Goal: Task Accomplishment & Management: Complete application form

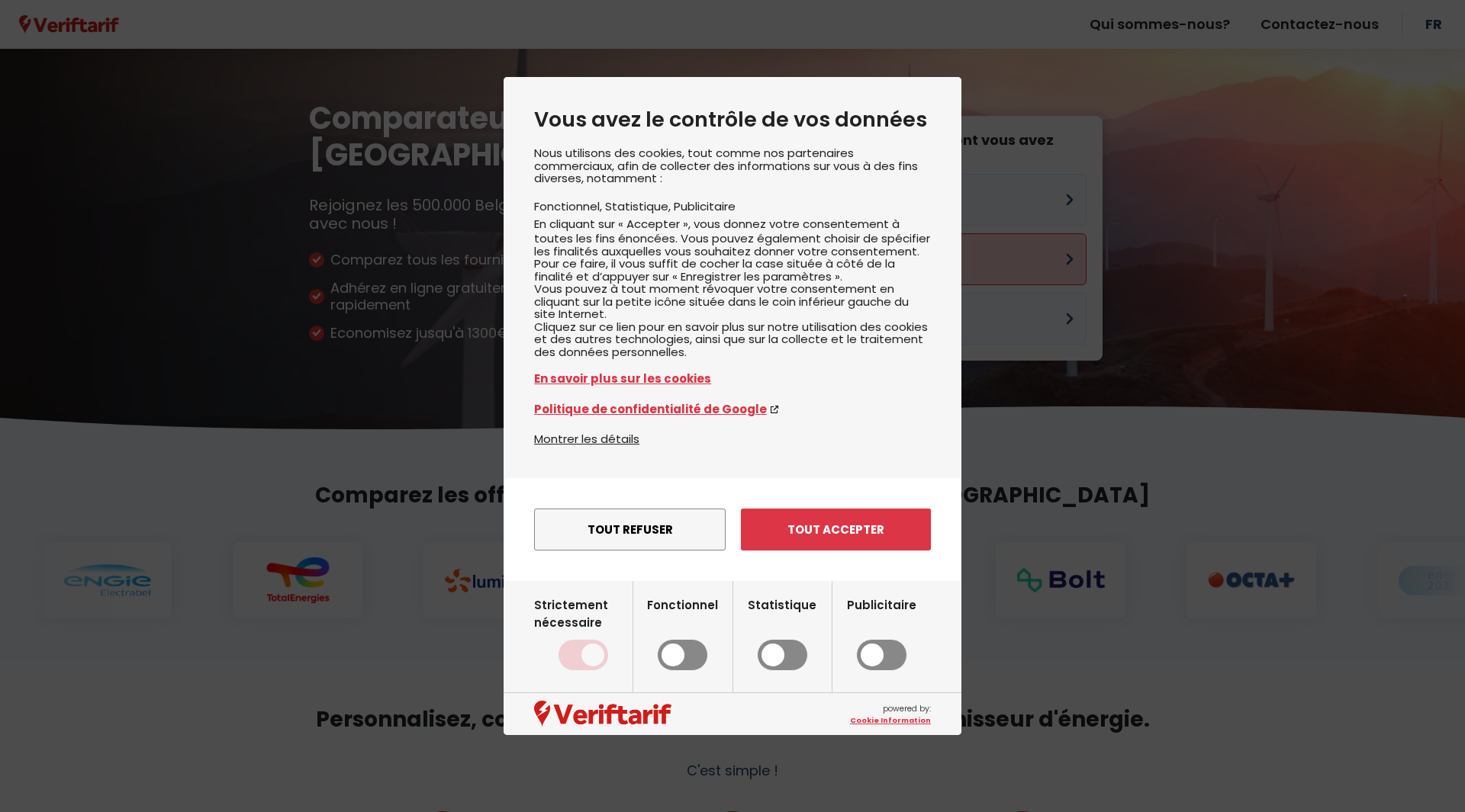
click at [862, 248] on div "Nous utilisons des cookies, tout comme nos partenaires commerciaux, afin de col…" at bounding box center [732, 289] width 397 height 283
click at [832, 551] on button "Tout accepter" at bounding box center [836, 530] width 190 height 42
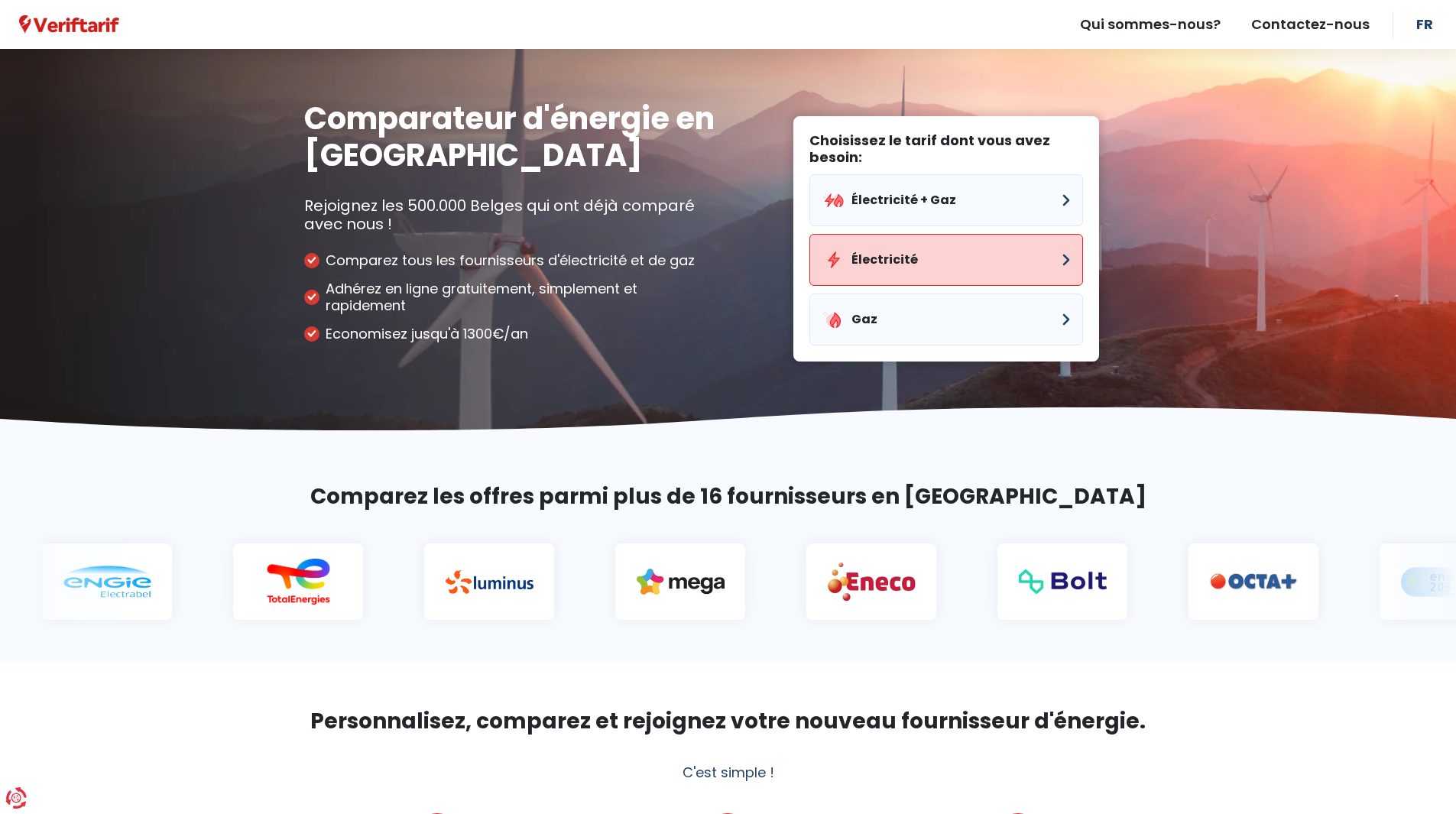
click at [896, 278] on button "Électricité" at bounding box center [947, 260] width 274 height 52
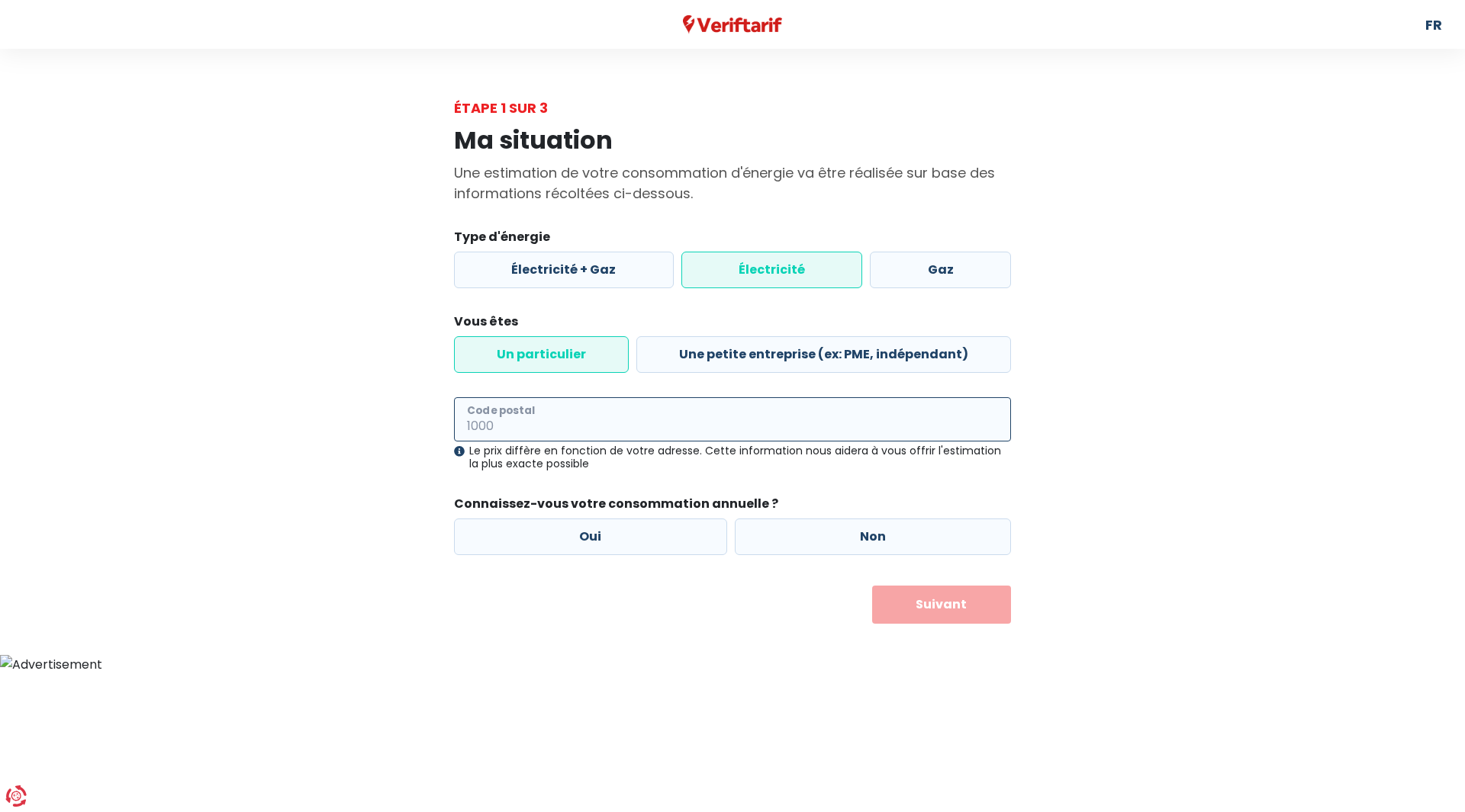
click at [578, 419] on input "Code postal" at bounding box center [732, 419] width 557 height 45
type input "6900"
click at [573, 469] on div "Le prix diffère en fonction de votre adresse. Cette information nous aidera à v…" at bounding box center [732, 457] width 557 height 26
click at [572, 510] on legend "Connaissez-vous votre consommation annuelle ?" at bounding box center [732, 507] width 557 height 24
click at [578, 537] on label "Oui" at bounding box center [590, 537] width 273 height 37
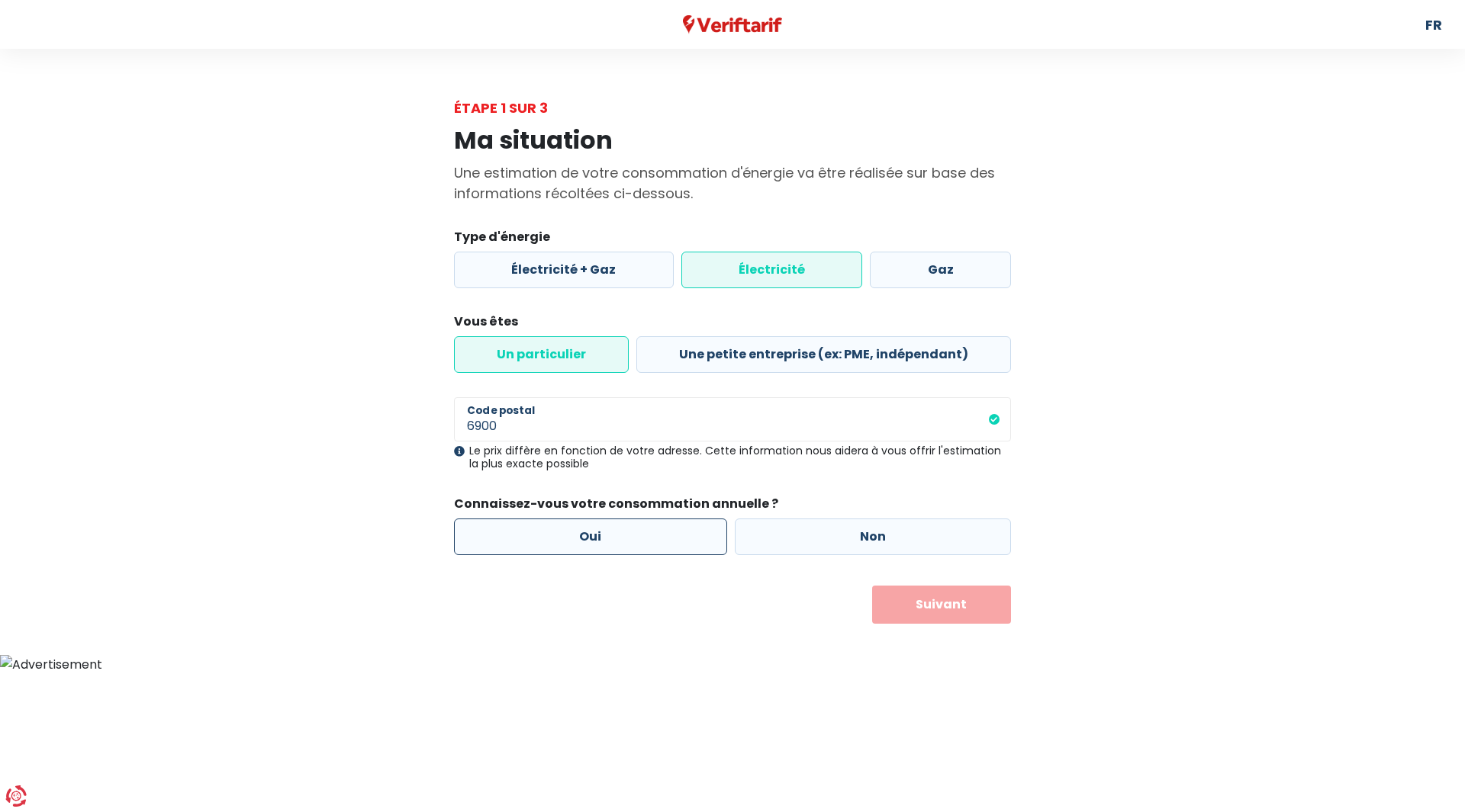
click at [578, 537] on input "Oui" at bounding box center [590, 537] width 273 height 37
radio input "true"
click at [892, 596] on button "Suivant" at bounding box center [941, 605] width 140 height 39
select select
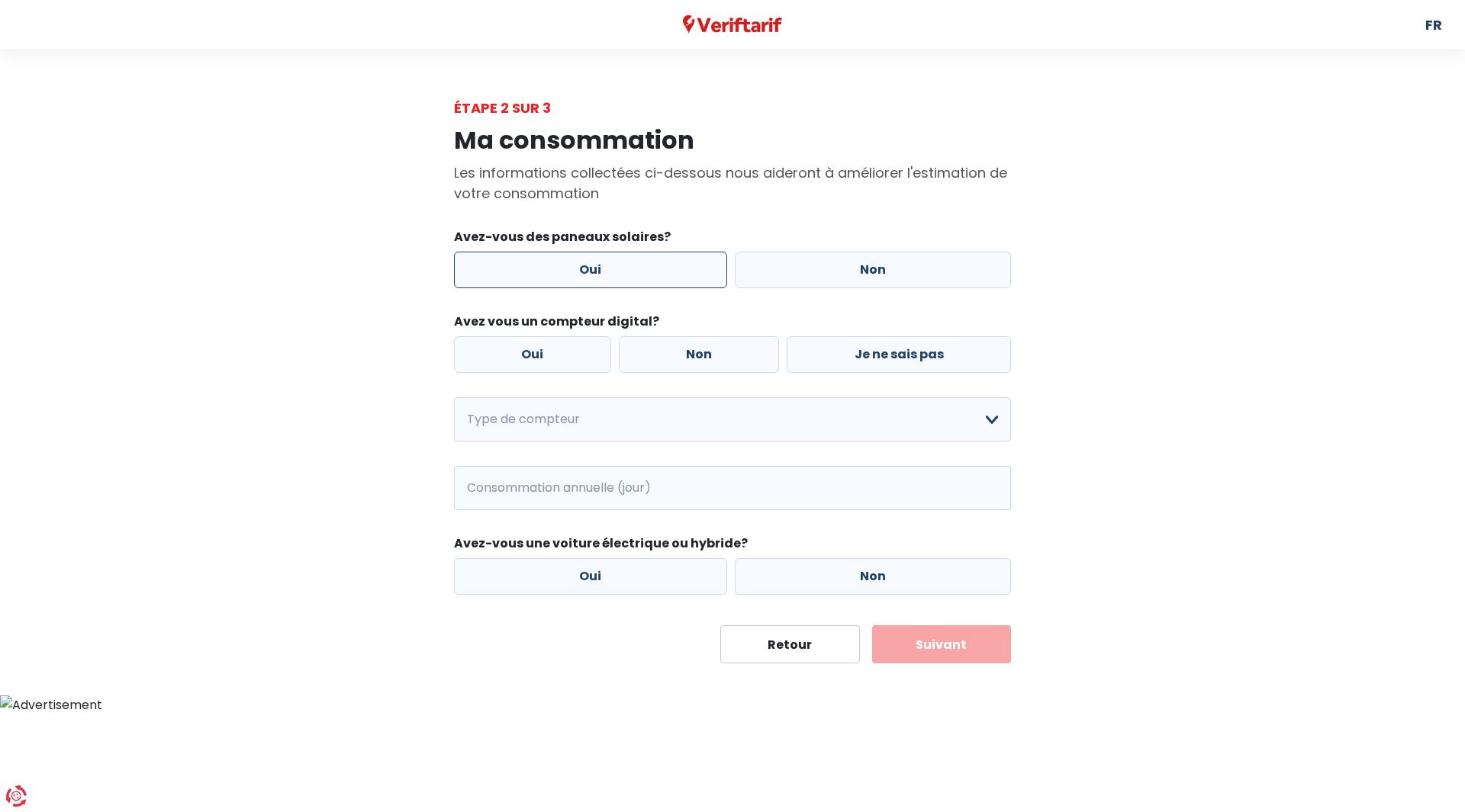
click at [595, 276] on label "Oui" at bounding box center [590, 269] width 273 height 37
click at [595, 276] on input "Oui" at bounding box center [590, 269] width 273 height 37
radio input "true"
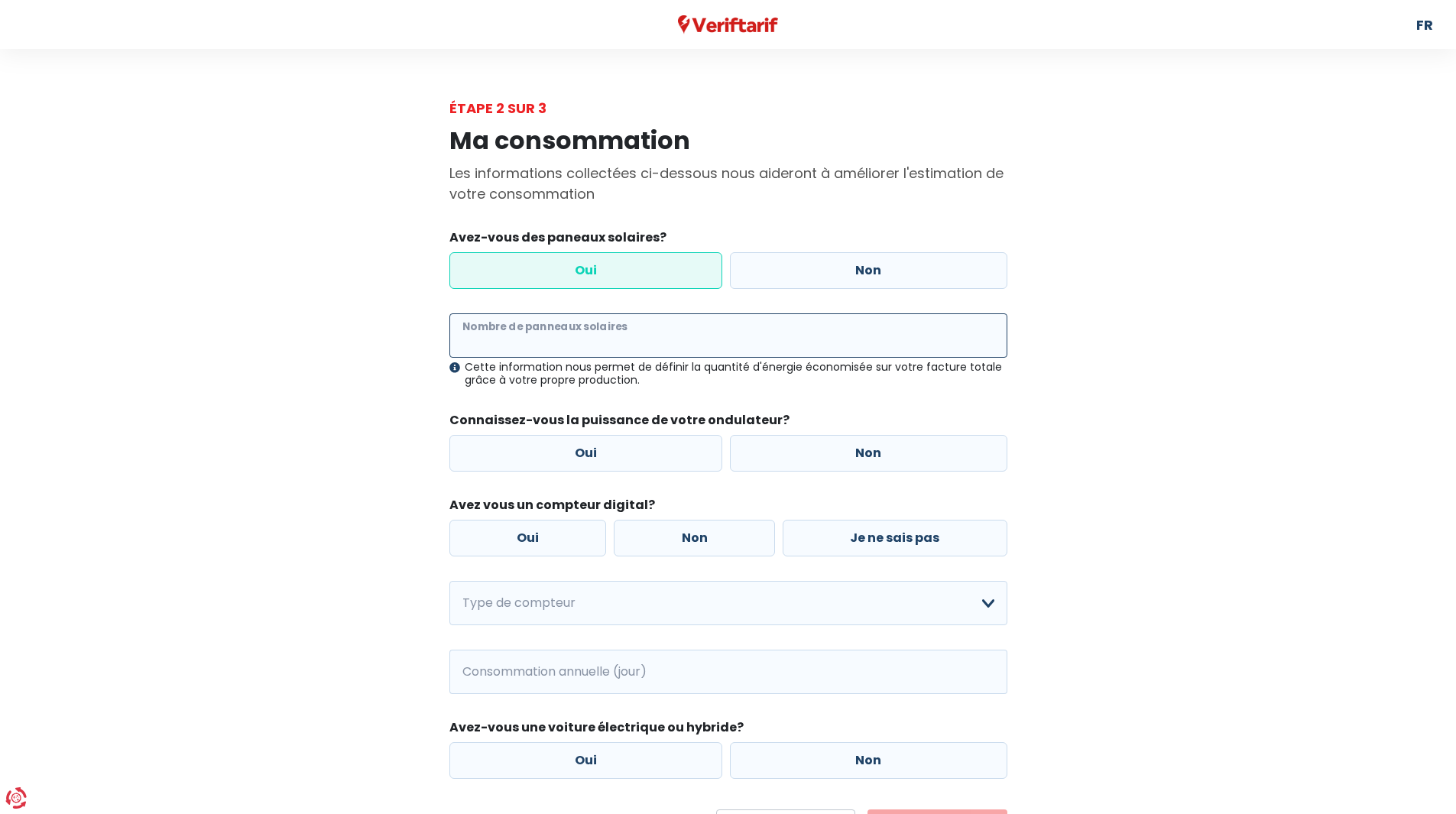
click at [663, 332] on input "Nombre de panneaux solaires" at bounding box center [728, 336] width 558 height 45
click at [559, 538] on label "Oui" at bounding box center [528, 538] width 158 height 37
click at [559, 538] on input "Oui" at bounding box center [528, 538] width 158 height 37
radio input "true"
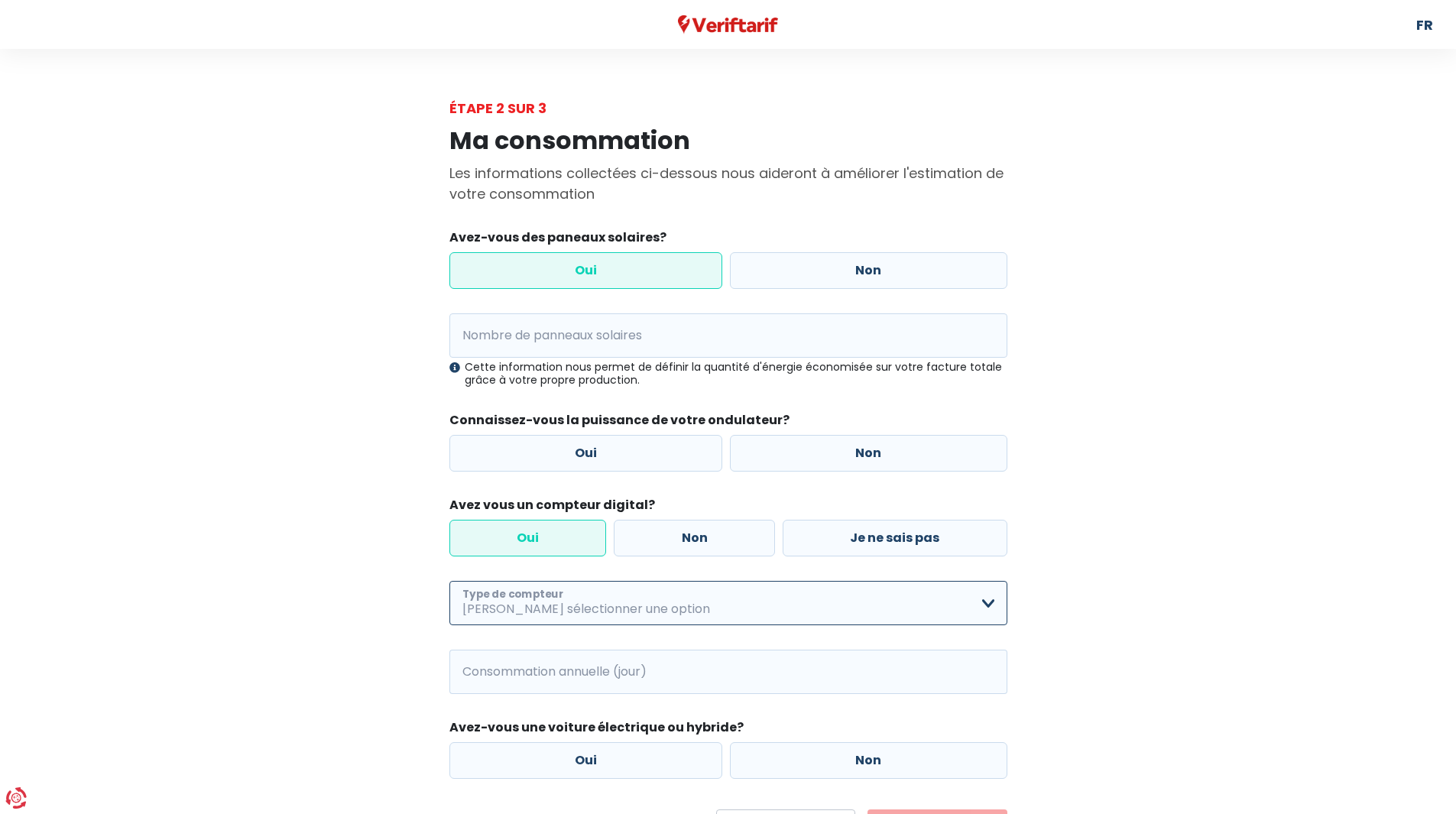
click at [495, 593] on select "Mono-horaire Bi-horaire Mono-horaire + exclusif nuit Bi-horaire + exclusif nuit…" at bounding box center [728, 603] width 558 height 45
select select "day_single_rate"
click at [450, 581] on select "Mono-horaire Bi-horaire Mono-horaire + exclusif nuit Bi-horaire + exclusif nuit…" at bounding box center [728, 603] width 558 height 45
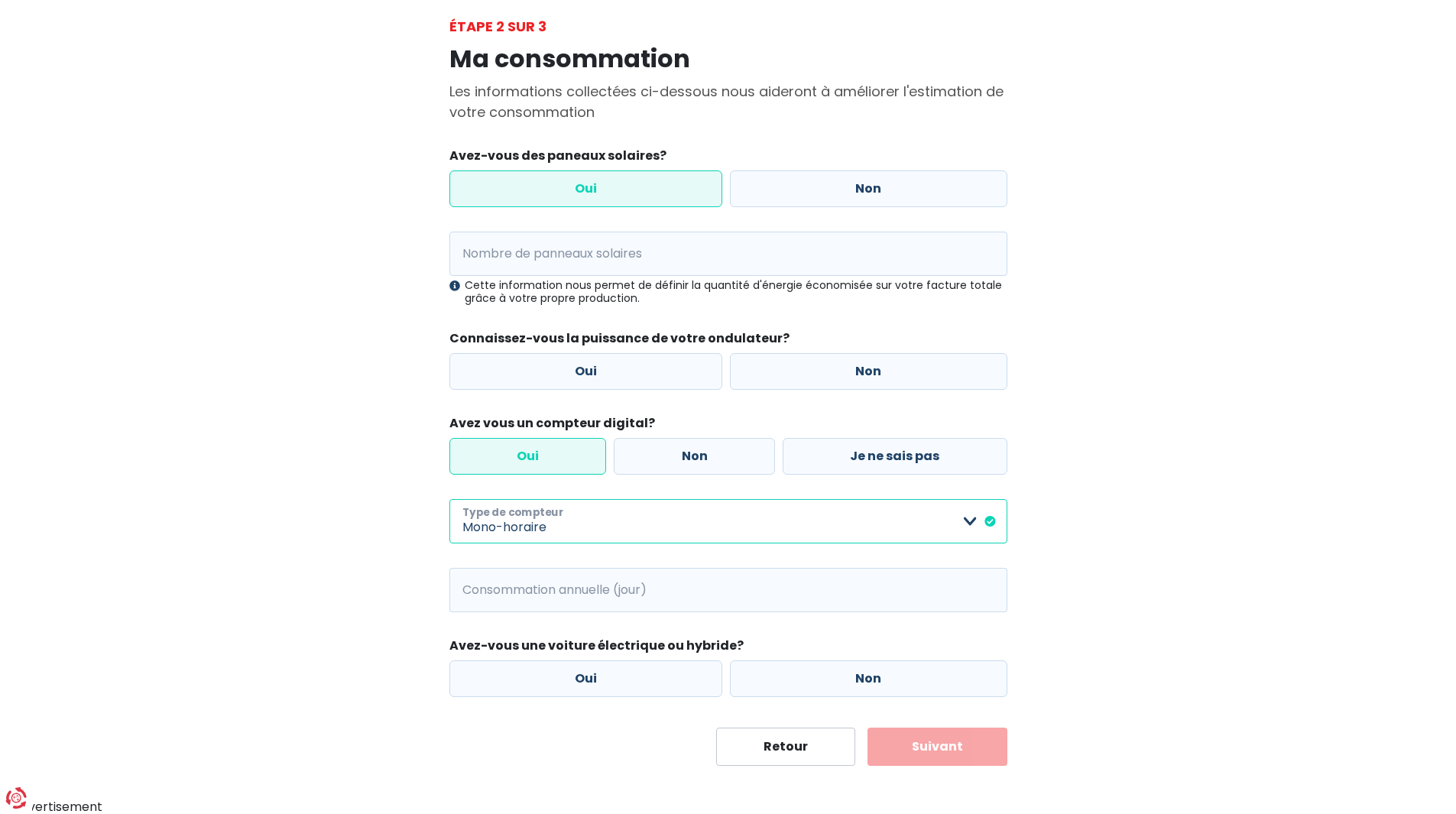
scroll to position [83, 0]
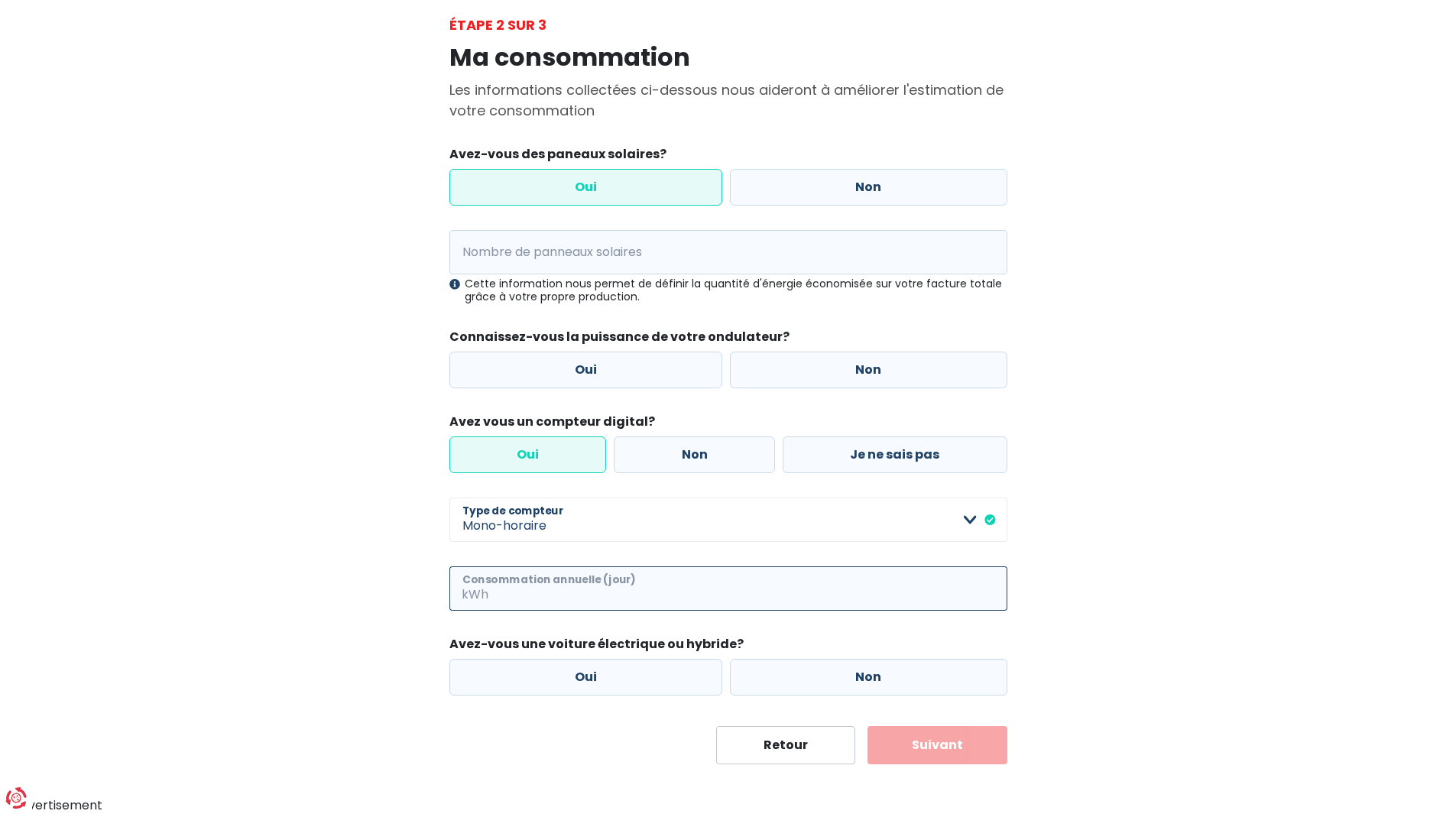
click at [534, 599] on input "Consommation annuelle (jour)" at bounding box center [749, 589] width 516 height 45
type input "5000"
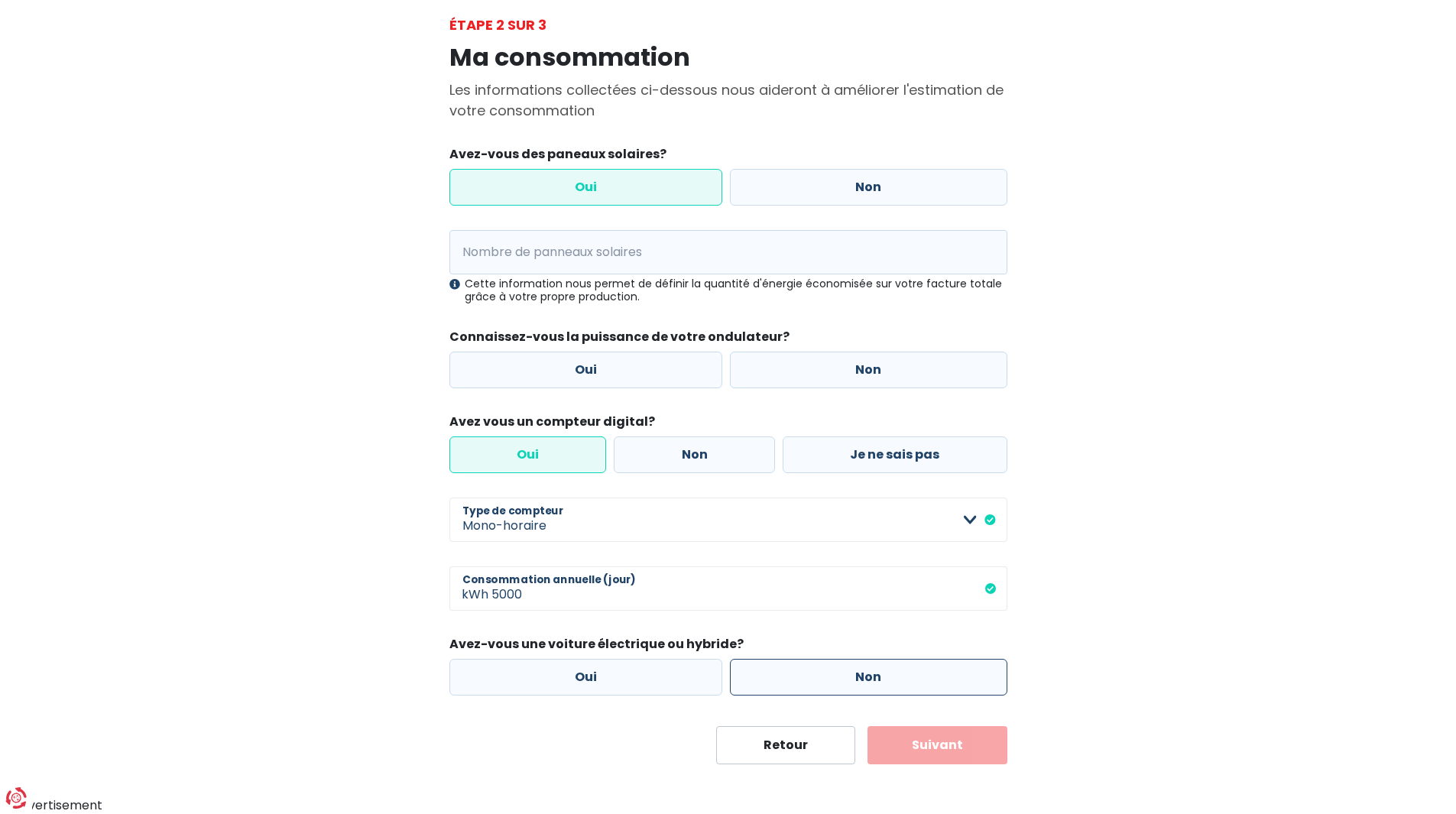
click at [856, 681] on label "Non" at bounding box center [869, 677] width 278 height 37
click at [856, 681] on input "Non" at bounding box center [869, 677] width 278 height 37
radio input "true"
click at [570, 262] on input "Nombre de panneaux solaires" at bounding box center [728, 252] width 558 height 45
type input "18"
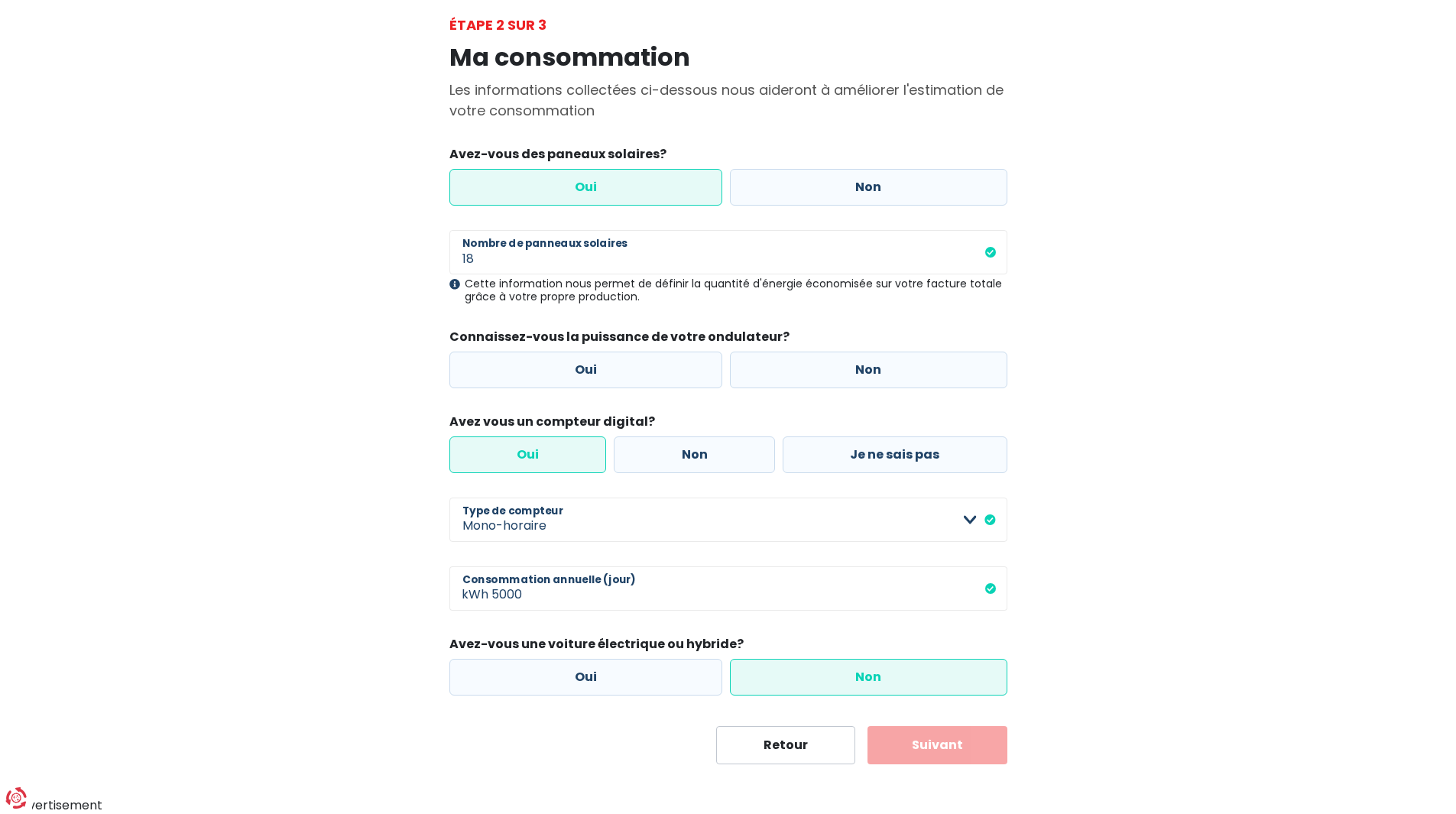
click at [587, 309] on div "18 Nombre de panneaux solaires Cette information nous permet de définir la quan…" at bounding box center [728, 309] width 558 height 158
click at [827, 378] on label "Non" at bounding box center [869, 369] width 278 height 37
click at [827, 378] on input "Non" at bounding box center [869, 369] width 278 height 37
radio input "true"
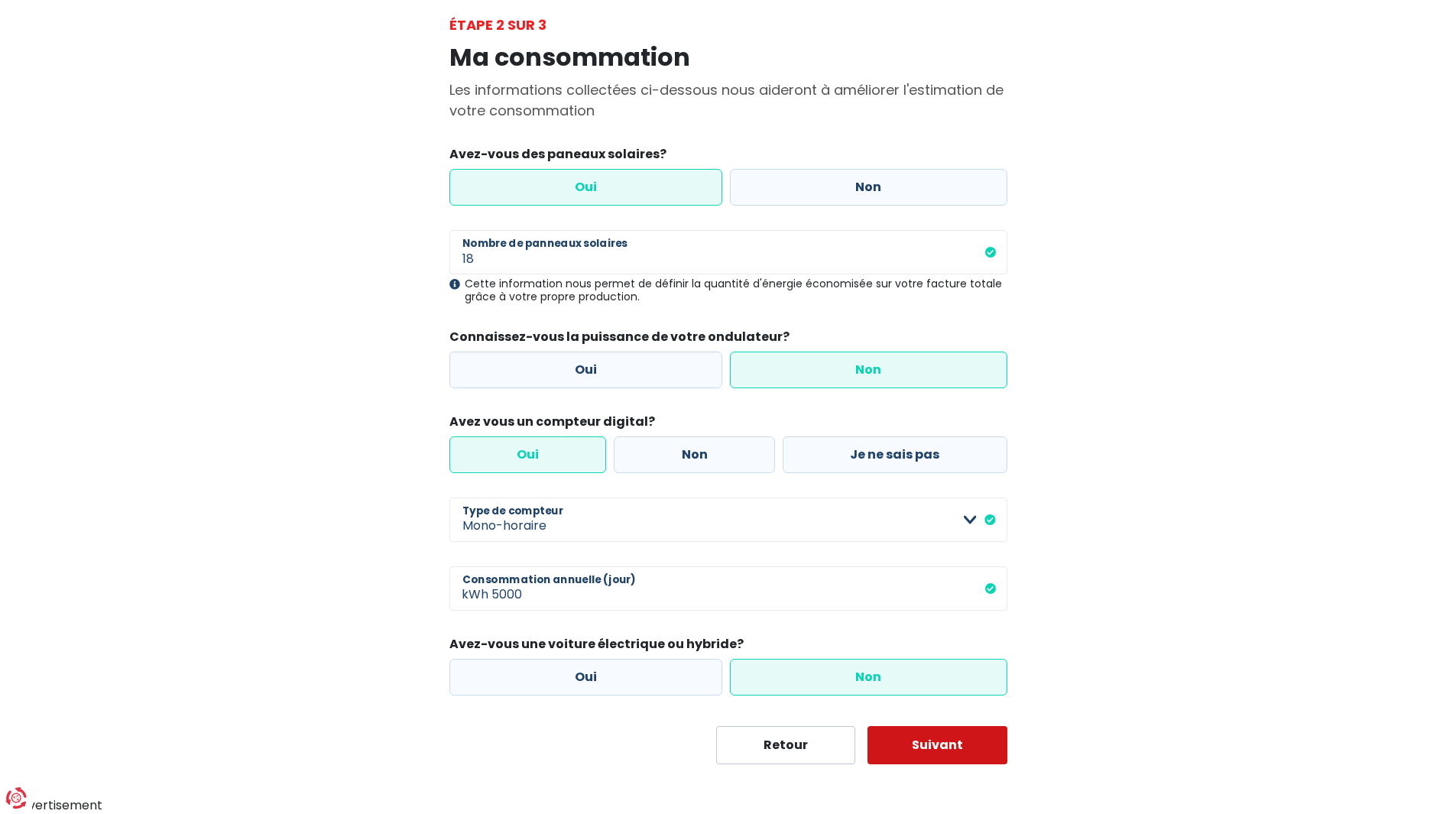
click at [962, 732] on button "Suivant" at bounding box center [937, 746] width 140 height 39
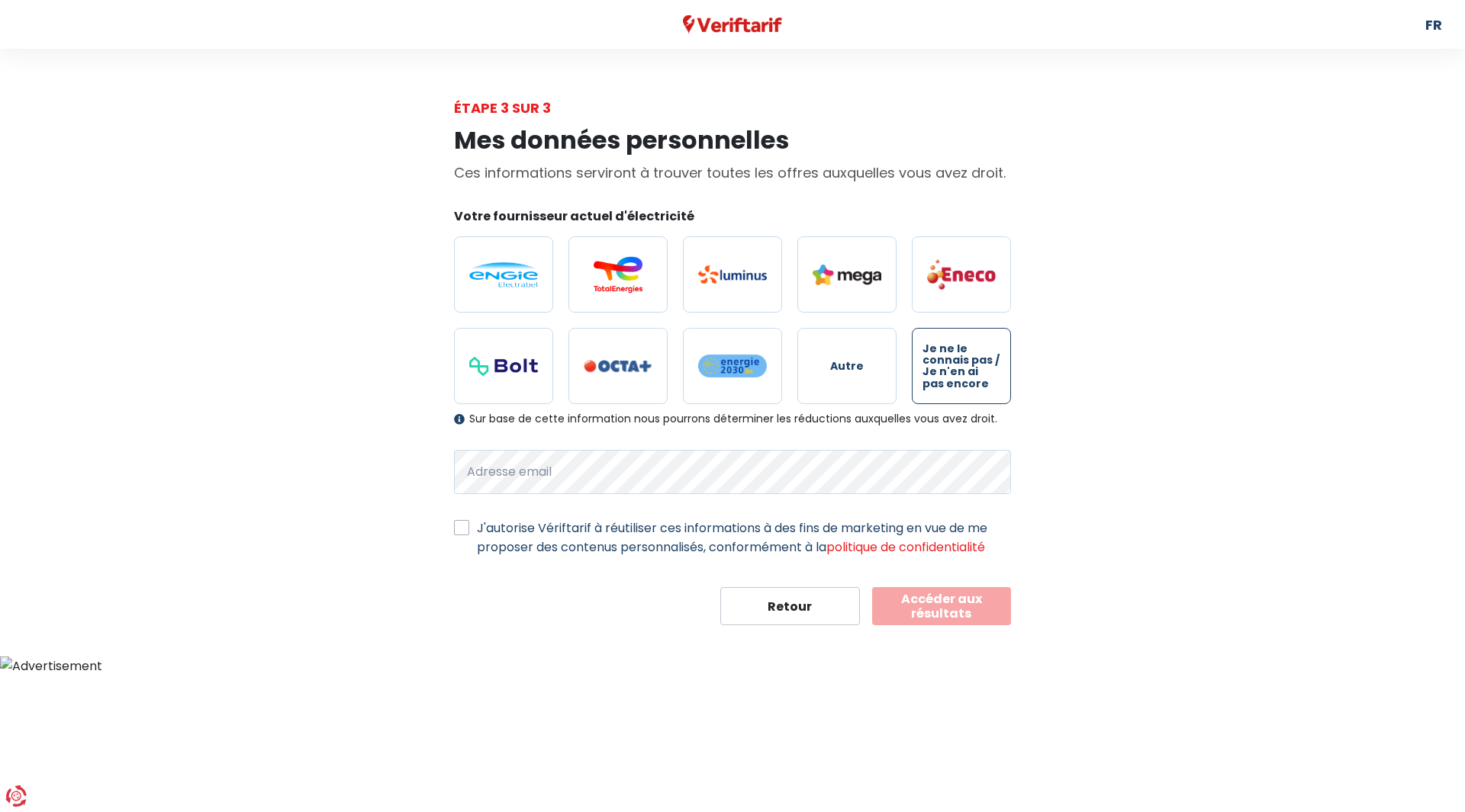
click at [966, 352] on span "Je ne le connais pas / Je n'en ai pas encore" at bounding box center [961, 367] width 78 height 48
click at [966, 352] on input "Je ne le connais pas / Je n'en ai pas encore" at bounding box center [962, 365] width 99 height 76
radio input "true"
